Goal: Task Accomplishment & Management: Manage account settings

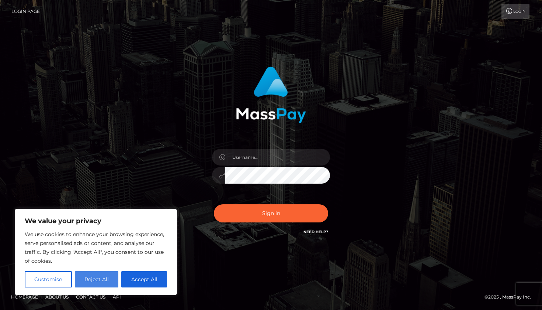
click at [93, 275] on button "Reject All" at bounding box center [97, 279] width 44 height 16
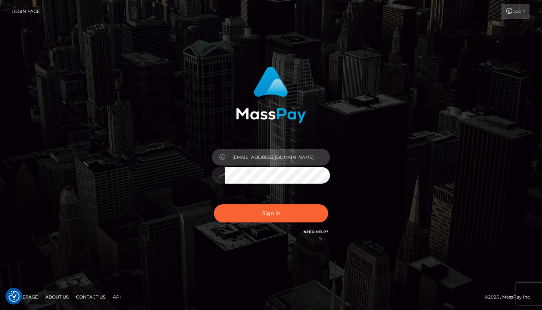
type input "[EMAIL_ADDRESS][DOMAIN_NAME]"
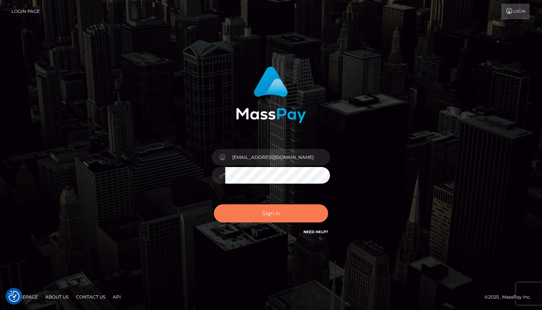
click at [282, 219] on button "Sign in" at bounding box center [271, 213] width 114 height 18
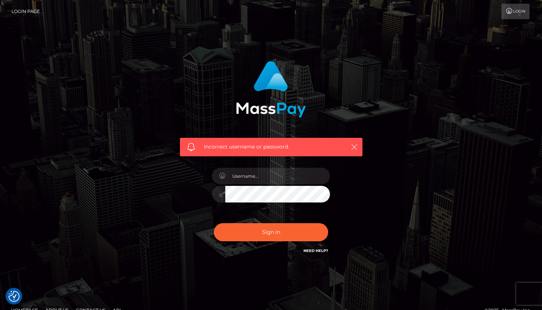
click at [356, 143] on icon "button" at bounding box center [354, 146] width 7 height 7
click at [293, 177] on input "text" at bounding box center [277, 176] width 105 height 17
type input "[EMAIL_ADDRESS][DOMAIN_NAME]"
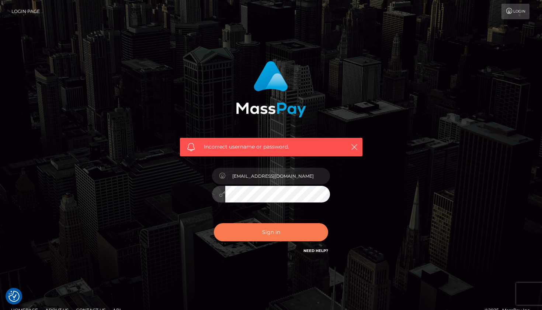
click at [269, 223] on button "Sign in" at bounding box center [271, 232] width 114 height 18
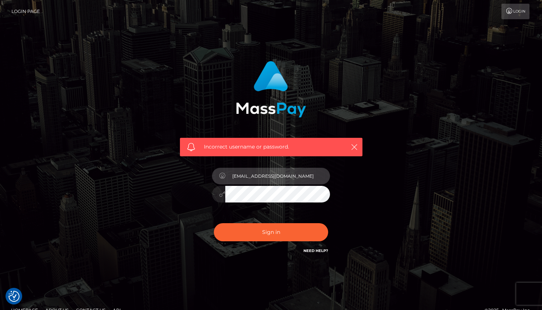
type input "[EMAIL_ADDRESS][DOMAIN_NAME]"
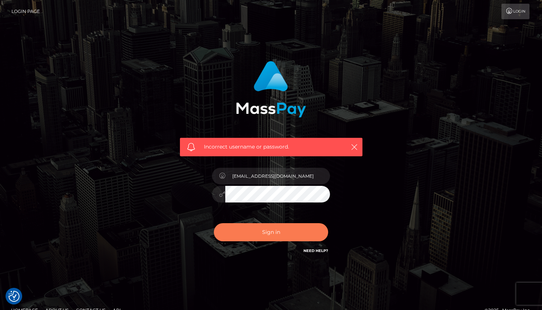
click at [265, 228] on button "Sign in" at bounding box center [271, 232] width 114 height 18
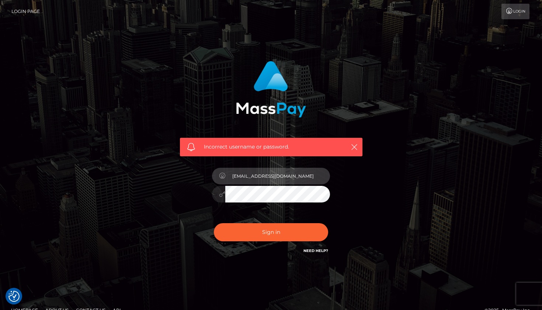
type input "missvioletlee@protonmail.com"
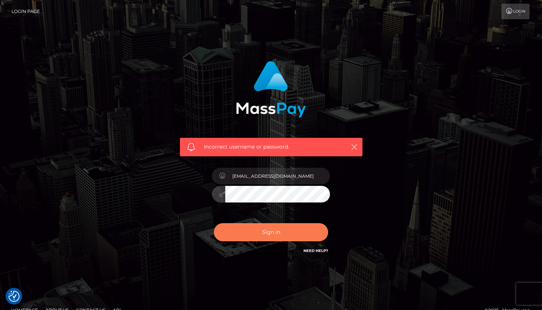
click at [268, 227] on button "Sign in" at bounding box center [271, 232] width 114 height 18
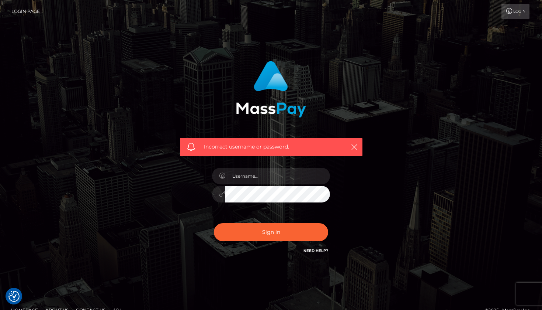
click at [318, 252] on link "Need Help?" at bounding box center [316, 250] width 25 height 5
click at [356, 144] on icon "button" at bounding box center [354, 146] width 7 height 7
click at [354, 148] on icon "button" at bounding box center [354, 146] width 7 height 7
click at [352, 144] on icon "button" at bounding box center [354, 146] width 7 height 7
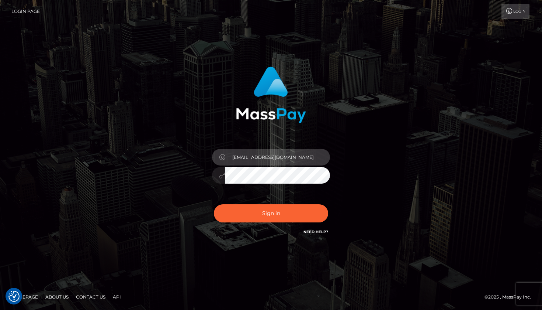
type input "[EMAIL_ADDRESS][DOMAIN_NAME]"
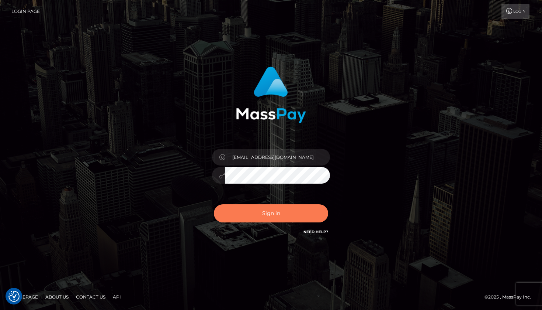
click at [262, 210] on button "Sign in" at bounding box center [271, 213] width 114 height 18
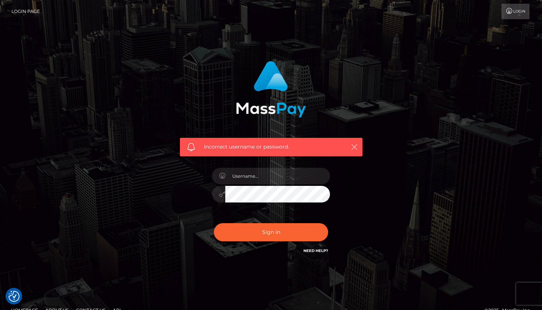
click at [357, 143] on icon "button" at bounding box center [354, 146] width 7 height 7
click at [517, 14] on link "Login" at bounding box center [516, 11] width 28 height 15
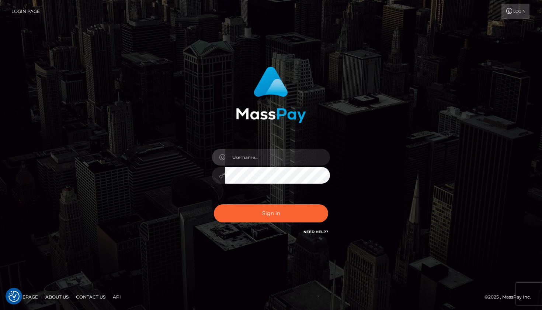
drag, startPoint x: 0, startPoint y: 0, endPoint x: 473, endPoint y: 120, distance: 488.3
click at [473, 120] on div "Sign in" at bounding box center [271, 155] width 421 height 188
click at [525, 12] on link "Login" at bounding box center [516, 11] width 28 height 15
